Goal: Task Accomplishment & Management: Manage account settings

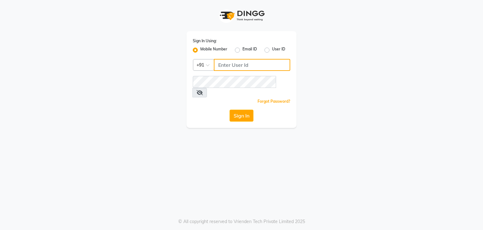
type input "9986416195"
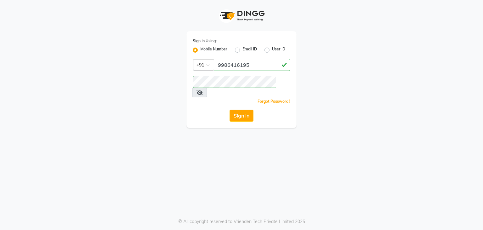
click at [239, 109] on button "Sign In" at bounding box center [242, 115] width 24 height 12
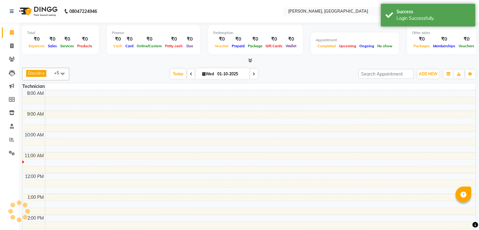
select select "en"
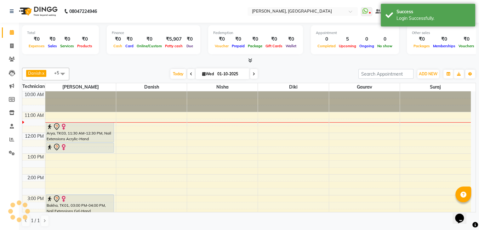
click at [62, 71] on span at bounding box center [62, 74] width 13 height 12
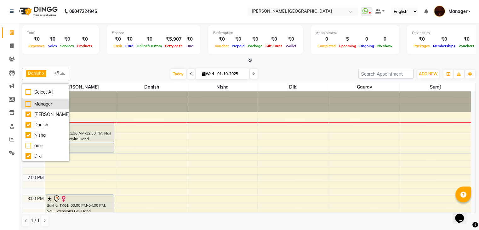
click at [38, 106] on div "Manager" at bounding box center [45, 104] width 40 height 7
checkbox input "true"
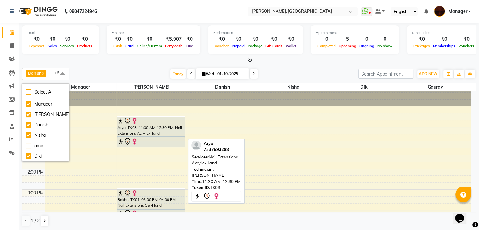
scroll to position [6, 0]
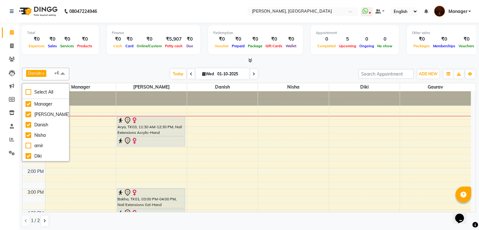
click at [64, 71] on span at bounding box center [62, 74] width 13 height 12
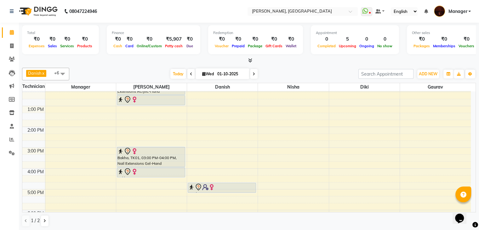
scroll to position [0, 0]
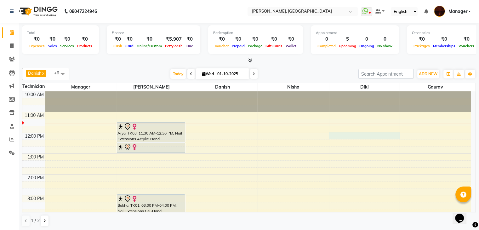
click at [379, 132] on div "10:00 AM 11:00 AM 12:00 PM 1:00 PM 2:00 PM 3:00 PM 4:00 PM 5:00 PM 6:00 PM 7:00…" at bounding box center [246, 226] width 448 height 270
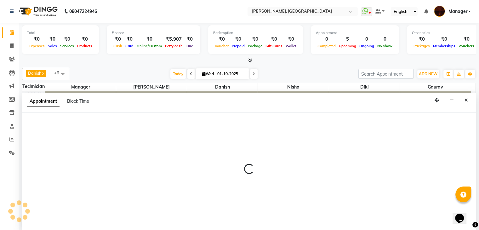
scroll to position [0, 0]
select select "68684"
select select "720"
select select "tentative"
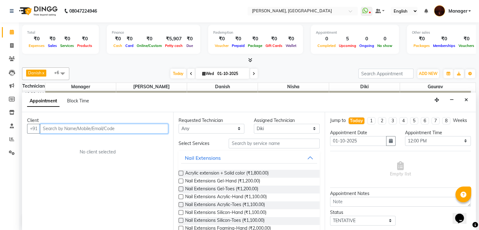
click at [118, 125] on input "text" at bounding box center [104, 129] width 128 height 10
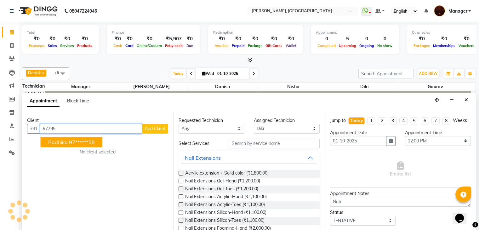
click at [86, 142] on ngb-highlight "97******58" at bounding box center [82, 142] width 26 height 6
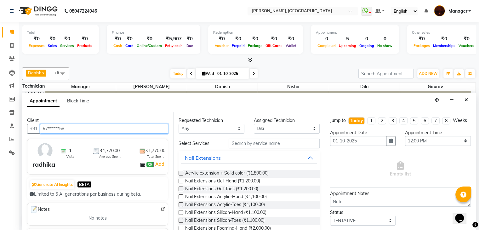
type input "97******58"
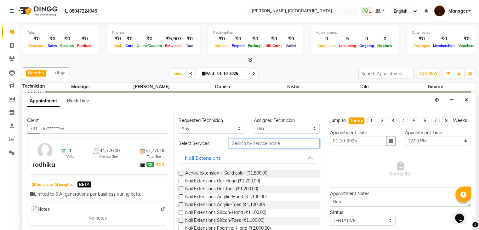
click at [275, 144] on input "text" at bounding box center [273, 143] width 91 height 10
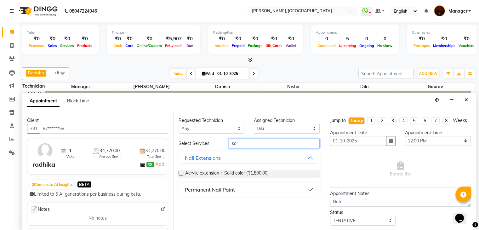
type input "sol"
click at [307, 189] on button "Permanent Nail Paint" at bounding box center [249, 189] width 136 height 11
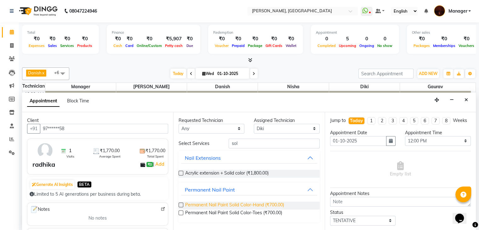
click at [255, 205] on span "Permanent Nail Paint Solid Color-Hand (₹700.00)" at bounding box center [234, 205] width 99 height 8
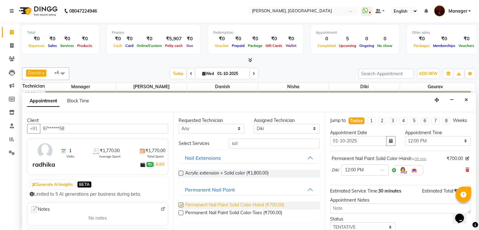
checkbox input "false"
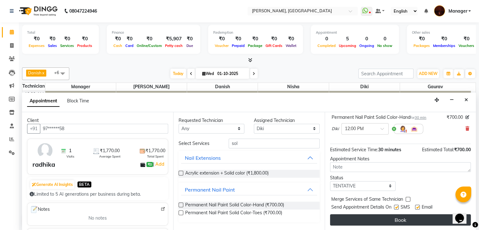
click at [374, 219] on button "Book" at bounding box center [400, 219] width 141 height 11
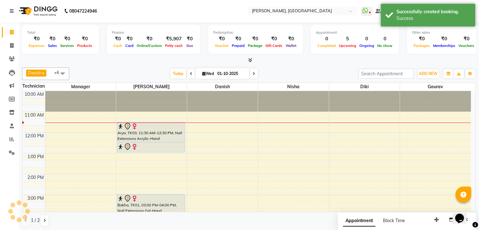
scroll to position [0, 0]
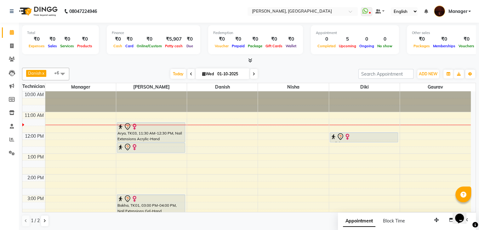
click at [235, 73] on input "01-10-2025" at bounding box center [230, 73] width 31 height 9
select select "10"
select select "2025"
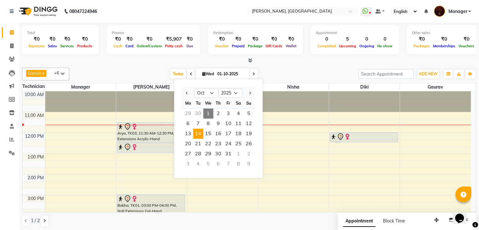
click at [198, 131] on span "14" at bounding box center [198, 133] width 10 height 10
type input "[DATE]"
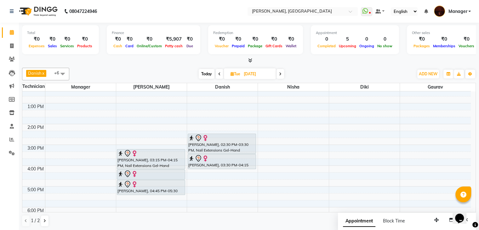
scroll to position [51, 0]
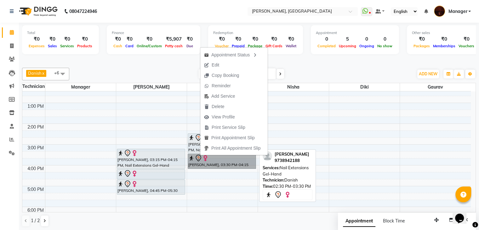
click at [189, 145] on div "[PERSON_NAME], 02:30 PM-03:30 PM, Nail Extensions Gel-Hand" at bounding box center [222, 143] width 68 height 20
select select "7"
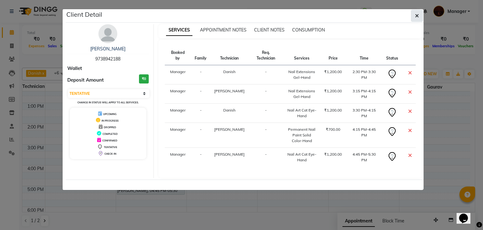
click at [417, 15] on icon "button" at bounding box center [417, 15] width 4 height 5
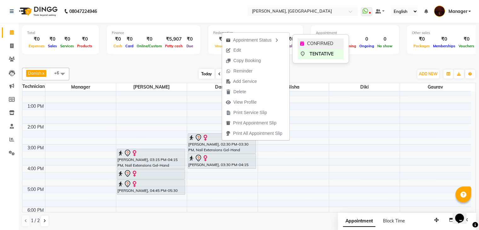
click at [316, 41] on span "CONFIRMED" at bounding box center [320, 43] width 26 height 7
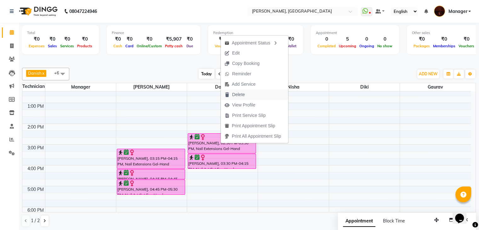
click at [244, 97] on span "Delete" at bounding box center [238, 94] width 13 height 7
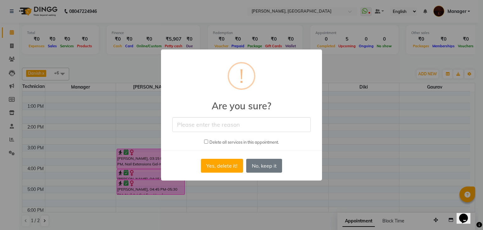
click at [246, 131] on input "text" at bounding box center [241, 124] width 138 height 15
type input "cancalled"
click at [222, 165] on button "Yes, delete it!" at bounding box center [222, 166] width 42 height 14
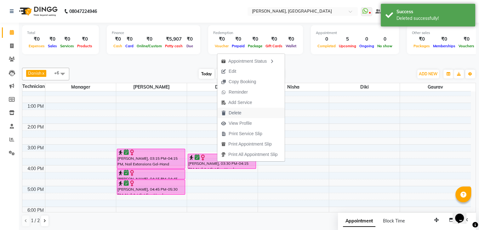
click at [232, 114] on span "Delete" at bounding box center [234, 112] width 13 height 7
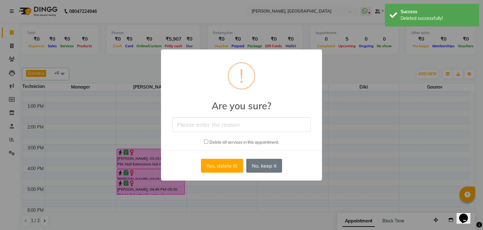
click at [243, 125] on input "text" at bounding box center [241, 124] width 138 height 15
type input "cancalled"
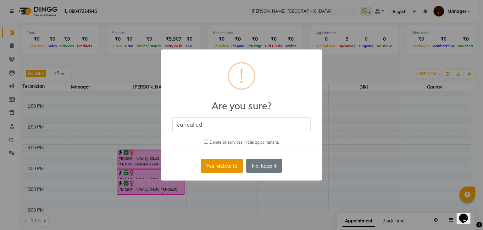
click at [218, 161] on button "Yes, delete it!" at bounding box center [222, 166] width 42 height 14
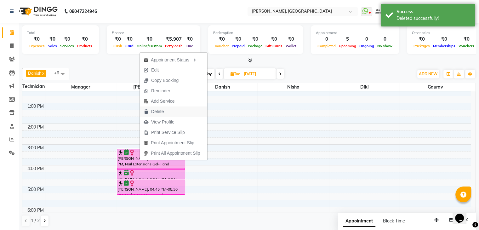
click at [155, 114] on span "Delete" at bounding box center [157, 111] width 13 height 7
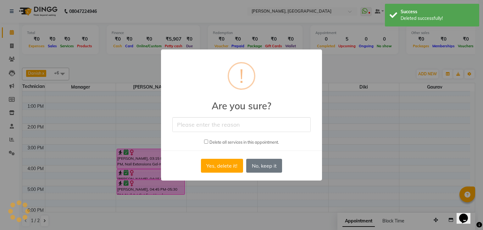
click at [243, 120] on input "text" at bounding box center [241, 124] width 138 height 15
type input "cancalled"
click at [227, 163] on button "Yes, delete it!" at bounding box center [222, 166] width 42 height 14
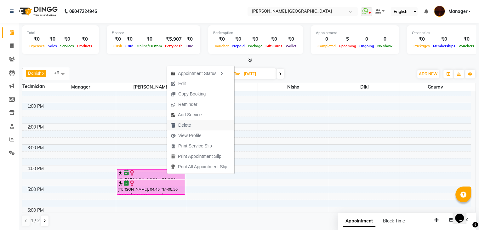
click at [178, 122] on span "Delete" at bounding box center [184, 125] width 13 height 7
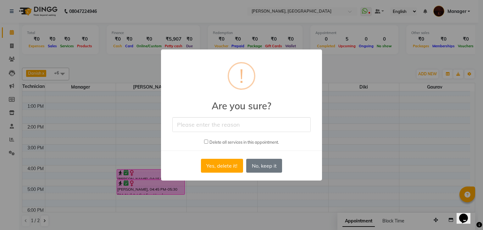
click at [208, 129] on input "text" at bounding box center [241, 124] width 138 height 15
type input "cancalled"
click at [204, 170] on button "Yes, delete it!" at bounding box center [222, 166] width 42 height 14
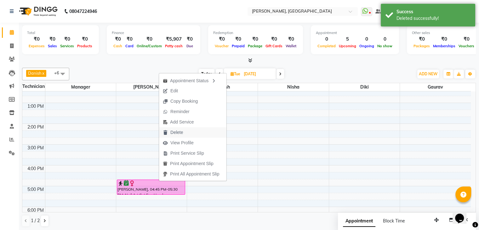
click at [176, 133] on span "Delete" at bounding box center [176, 132] width 13 height 7
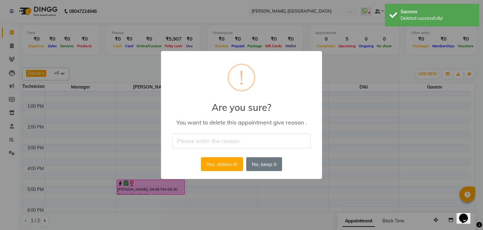
click at [200, 142] on input "text" at bounding box center [241, 140] width 138 height 15
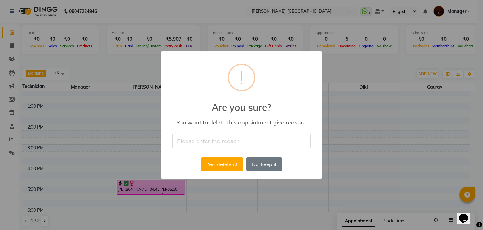
type input "cancalled"
click at [218, 163] on button "Yes, delete it!" at bounding box center [222, 164] width 42 height 14
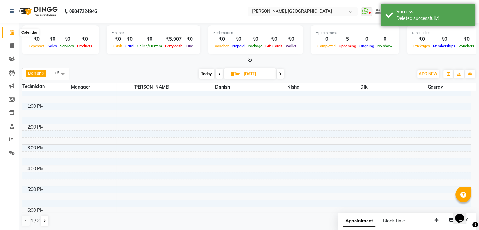
click at [15, 32] on span at bounding box center [11, 32] width 11 height 7
click at [205, 71] on span "Today" at bounding box center [207, 74] width 16 height 10
type input "01-10-2025"
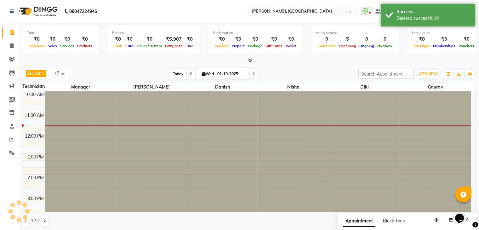
scroll to position [21, 0]
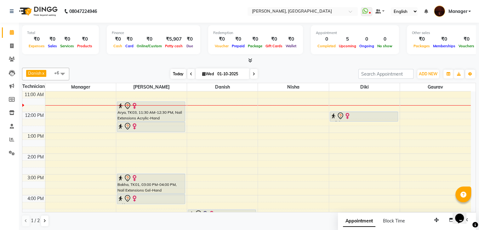
click at [174, 72] on span "Today" at bounding box center [178, 74] width 16 height 10
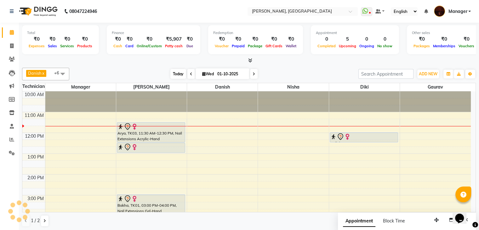
scroll to position [21, 0]
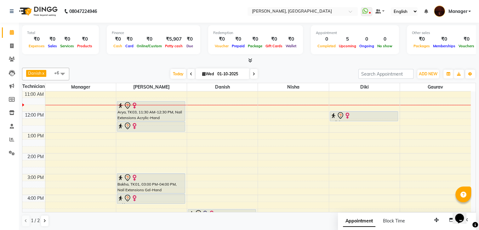
click at [216, 73] on input "01-10-2025" at bounding box center [230, 73] width 31 height 9
select select "10"
select select "2025"
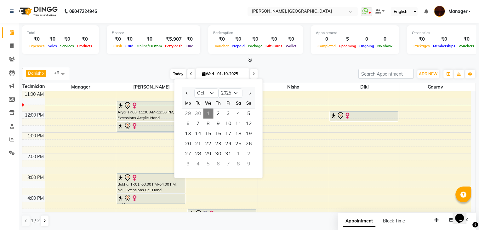
click at [182, 74] on span "Today" at bounding box center [178, 74] width 16 height 10
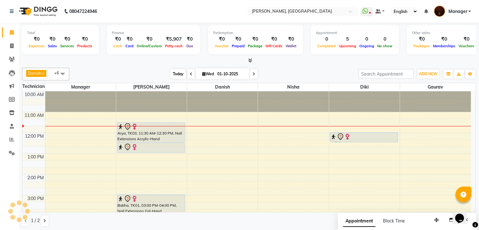
scroll to position [21, 0]
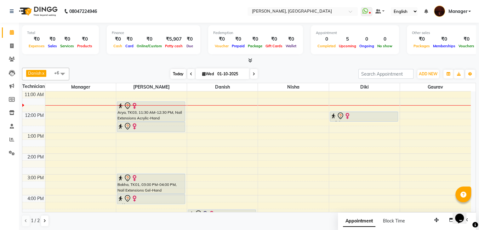
click at [180, 74] on span "Today" at bounding box center [178, 74] width 16 height 10
click at [225, 70] on input "01-10-2025" at bounding box center [230, 73] width 31 height 9
select select "10"
select select "2025"
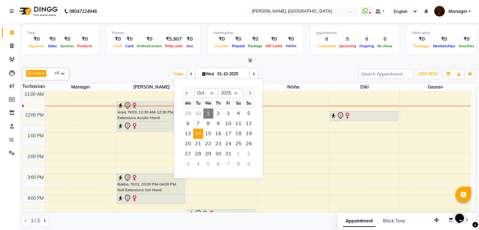
click at [197, 133] on span "14" at bounding box center [198, 133] width 10 height 10
type input "[DATE]"
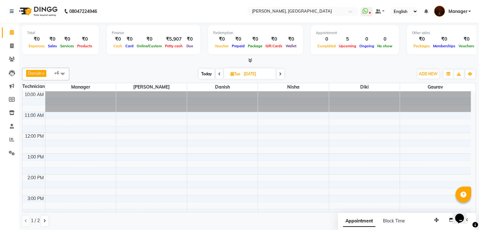
scroll to position [10, 0]
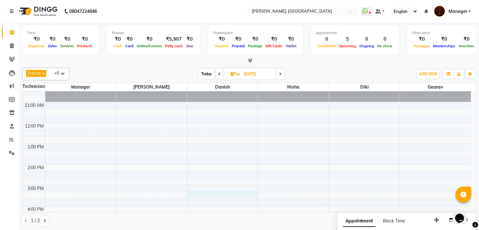
click at [232, 197] on div "10:00 AM 11:00 AM 12:00 PM 1:00 PM 2:00 PM 3:00 PM 4:00 PM 5:00 PM 6:00 PM 7:00…" at bounding box center [246, 216] width 448 height 270
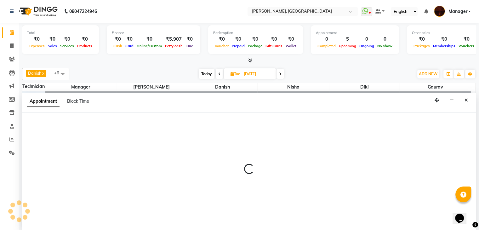
scroll to position [0, 0]
select select "20822"
select select "tentative"
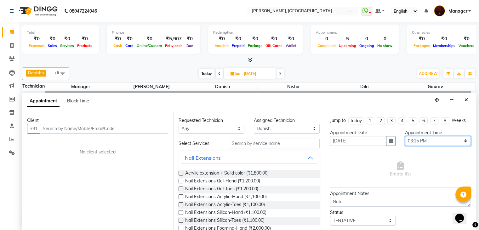
click at [409, 142] on select "Select 11:00 AM 11:15 AM 11:30 AM 11:45 AM 12:00 PM 12:15 PM 12:30 PM 12:45 PM …" at bounding box center [438, 141] width 66 height 10
select select "930"
click at [405, 136] on select "Select 11:00 AM 11:15 AM 11:30 AM 11:45 AM 12:00 PM 12:15 PM 12:30 PM 12:45 PM …" at bounding box center [438, 141] width 66 height 10
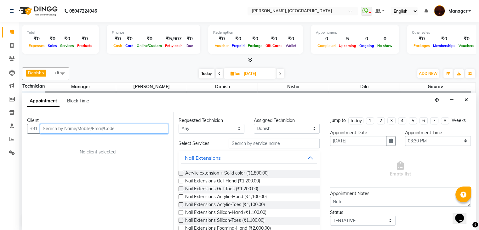
click at [113, 129] on input "text" at bounding box center [104, 129] width 128 height 10
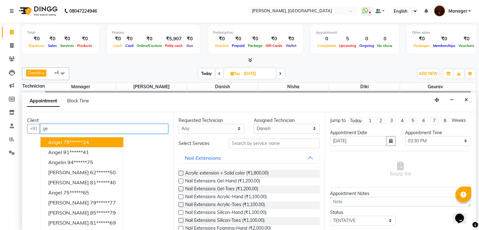
type input "g"
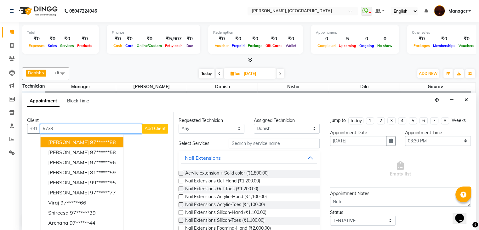
click at [90, 139] on ngb-highlight "97******88" at bounding box center [103, 142] width 26 height 6
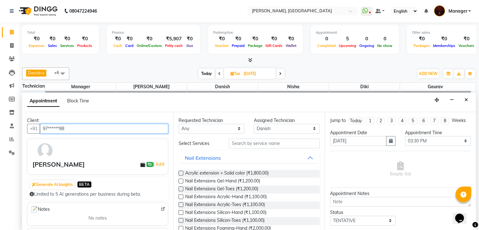
type input "97******88"
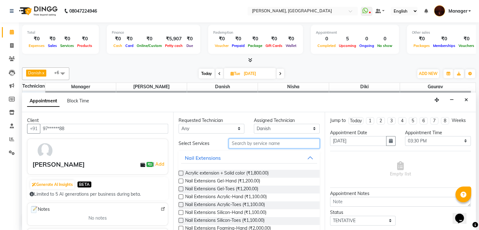
click at [248, 145] on input "text" at bounding box center [273, 143] width 91 height 10
type input "a"
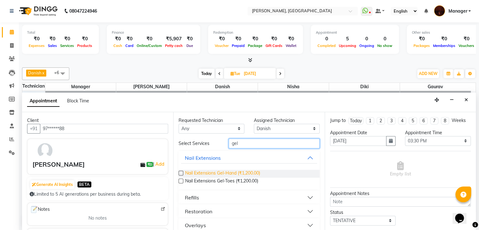
type input "gel"
click at [220, 174] on span "Nail Extensions Gel-Hand (₹1,200.00)" at bounding box center [222, 174] width 75 height 8
checkbox input "false"
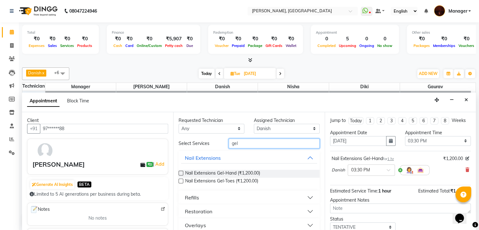
click at [259, 140] on input "gel" at bounding box center [273, 143] width 91 height 10
type input "g"
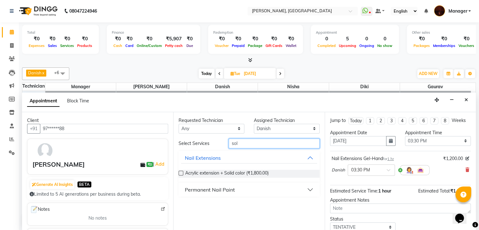
type input "sol"
click at [232, 192] on div "Permanent Nail Paint" at bounding box center [210, 190] width 50 height 8
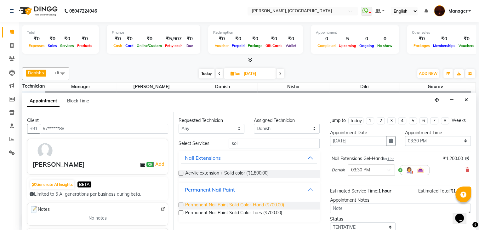
click at [218, 204] on span "Permanent Nail Paint Solid Color-Hand (₹700.00)" at bounding box center [234, 205] width 99 height 8
checkbox input "false"
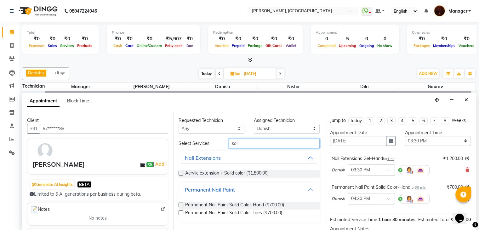
click at [265, 144] on input "sol" at bounding box center [273, 143] width 91 height 10
type input "s"
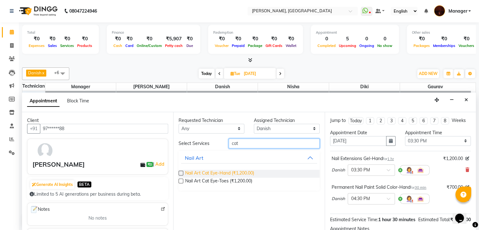
type input "cat"
click at [218, 172] on span "Nail Art Cat Eye-Hand (₹1,200.00)" at bounding box center [219, 174] width 69 height 8
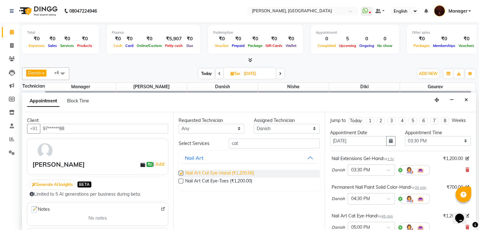
checkbox input "false"
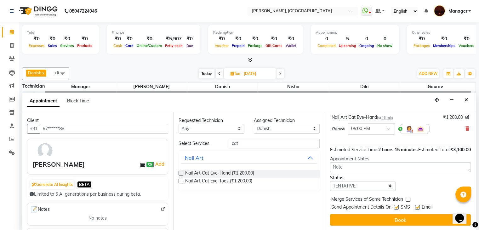
scroll to position [104, 0]
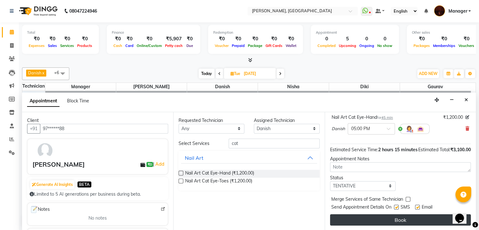
click at [391, 219] on button "Book" at bounding box center [400, 219] width 141 height 11
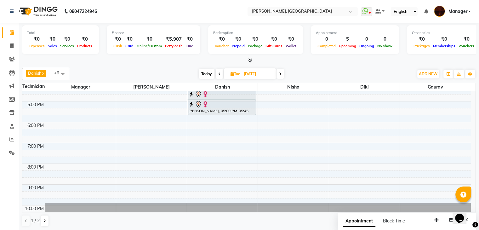
scroll to position [0, 0]
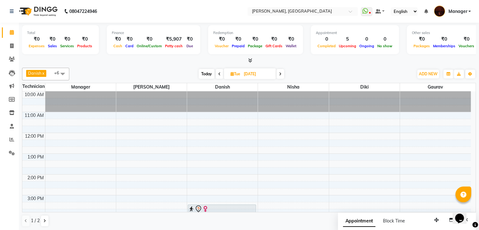
click at [204, 76] on span "Today" at bounding box center [207, 74] width 16 height 10
type input "01-10-2025"
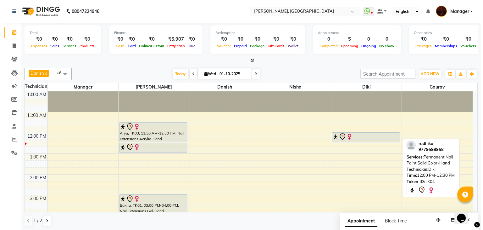
scroll to position [0, 0]
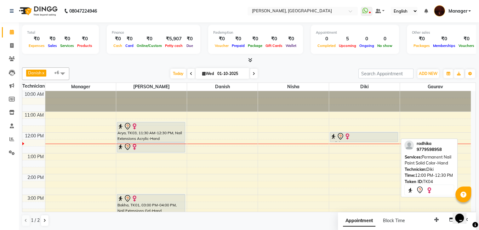
click at [353, 134] on div at bounding box center [363, 136] width 67 height 8
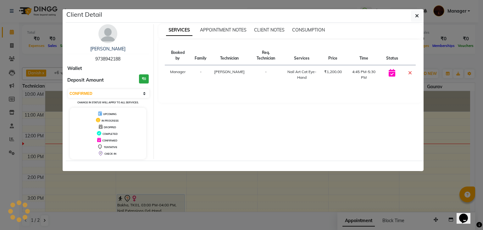
select select "7"
